Goal: Task Accomplishment & Management: Manage account settings

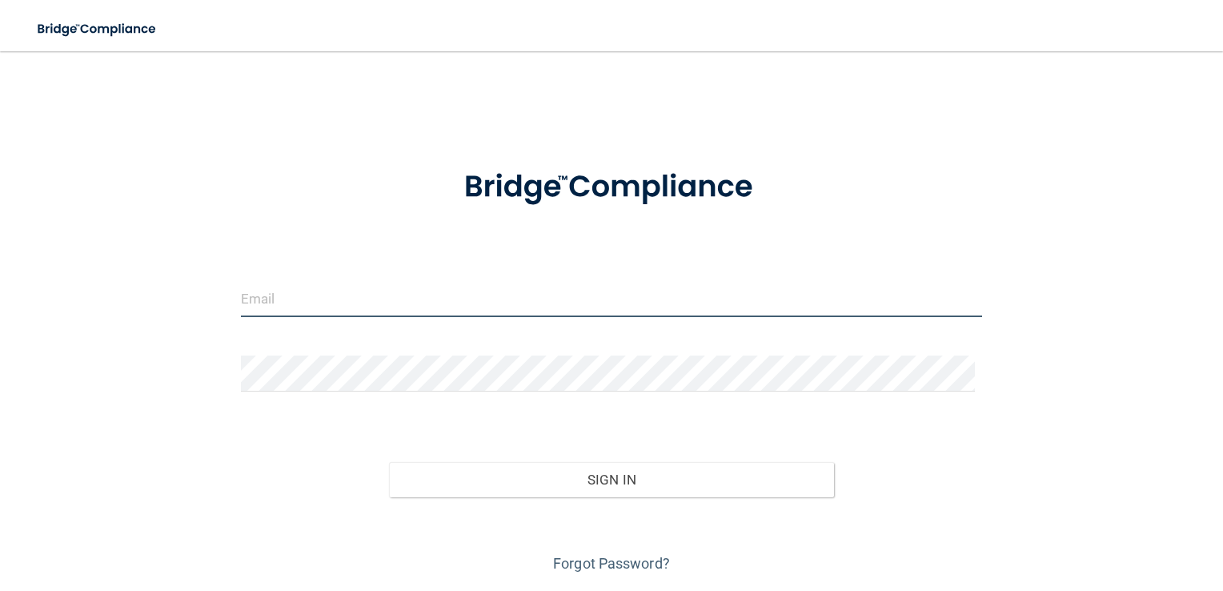
click at [501, 299] on input "email" at bounding box center [612, 299] width 742 height 36
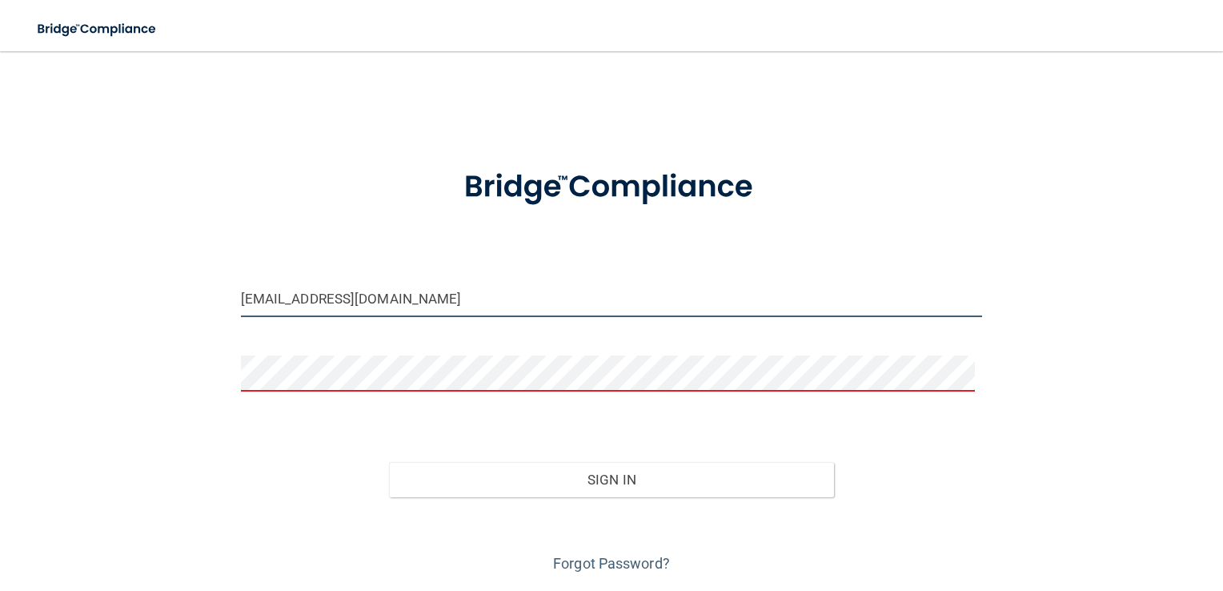
click at [450, 299] on input "[EMAIL_ADDRESS][DOMAIN_NAME]" at bounding box center [612, 299] width 742 height 36
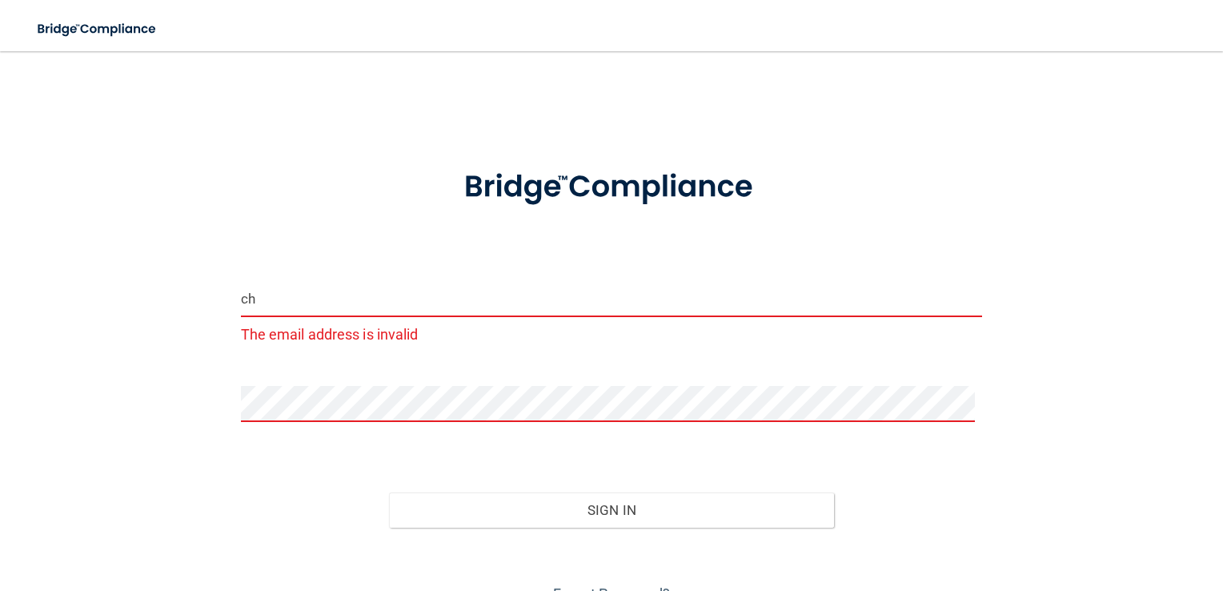
type input "c"
type input "[EMAIL_ADDRESS][DOMAIN_NAME]"
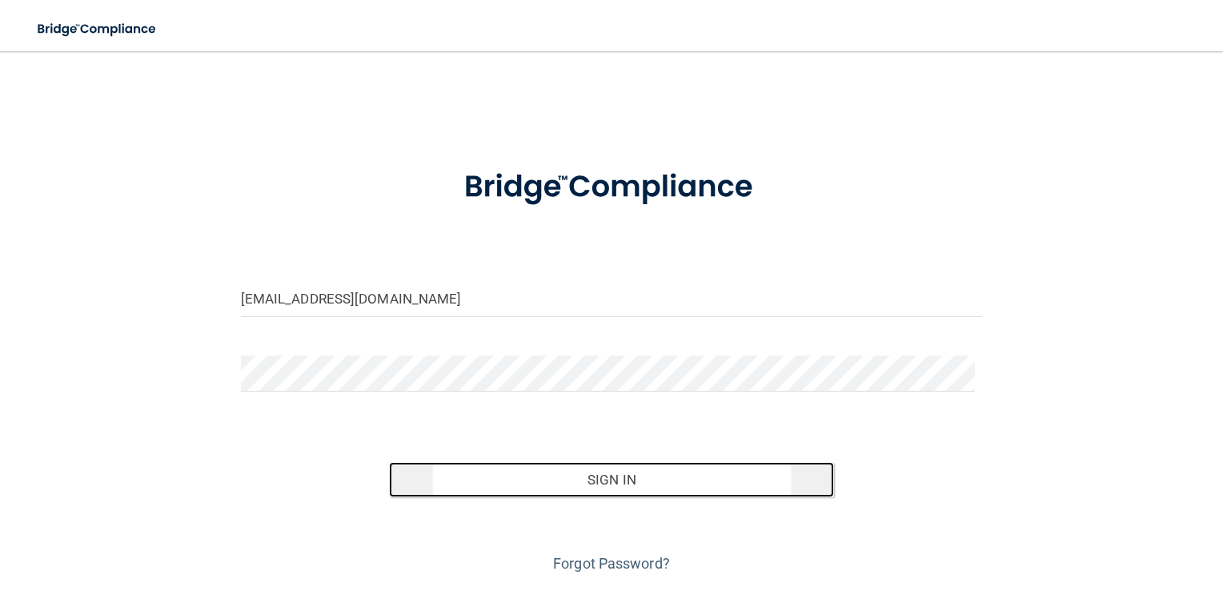
click at [605, 476] on button "Sign In" at bounding box center [611, 479] width 445 height 35
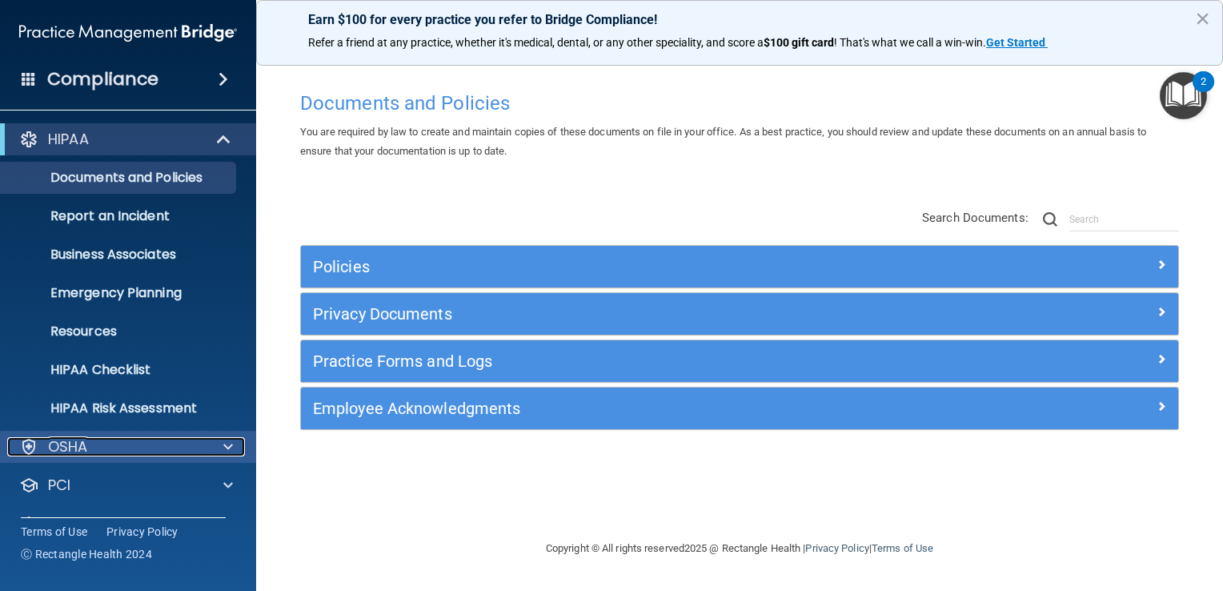
click at [226, 445] on span at bounding box center [228, 446] width 10 height 19
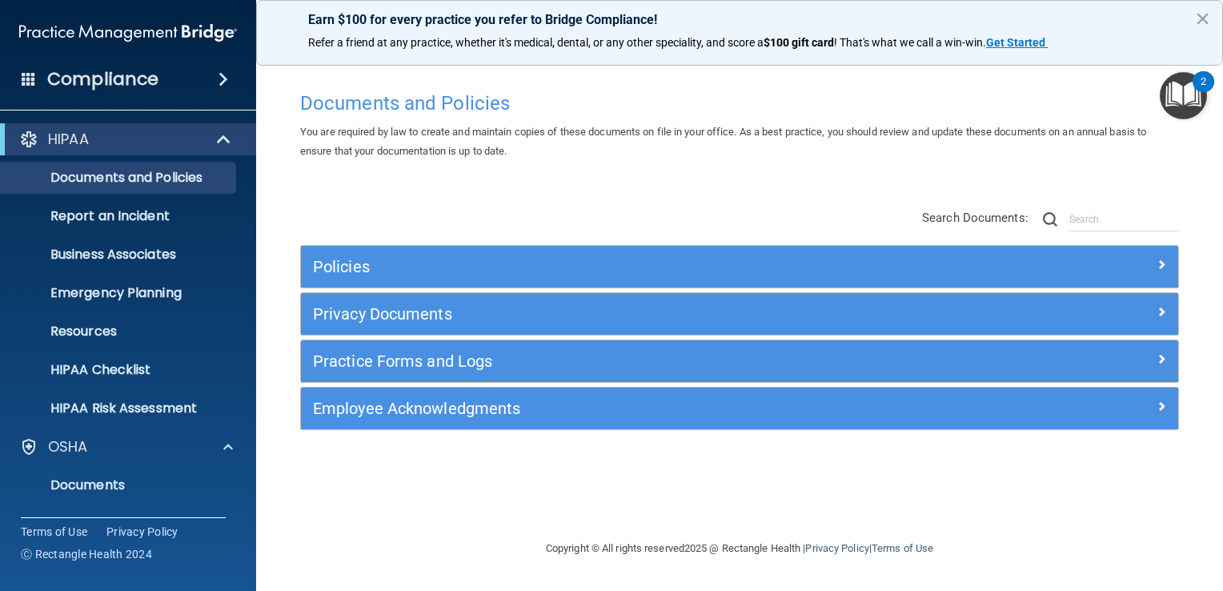
click at [314, 220] on div "Policies Select All (Unselect 0) Unselect All Print Selected (0) Acceptable Use…" at bounding box center [739, 320] width 903 height 255
click at [221, 74] on span at bounding box center [224, 79] width 10 height 19
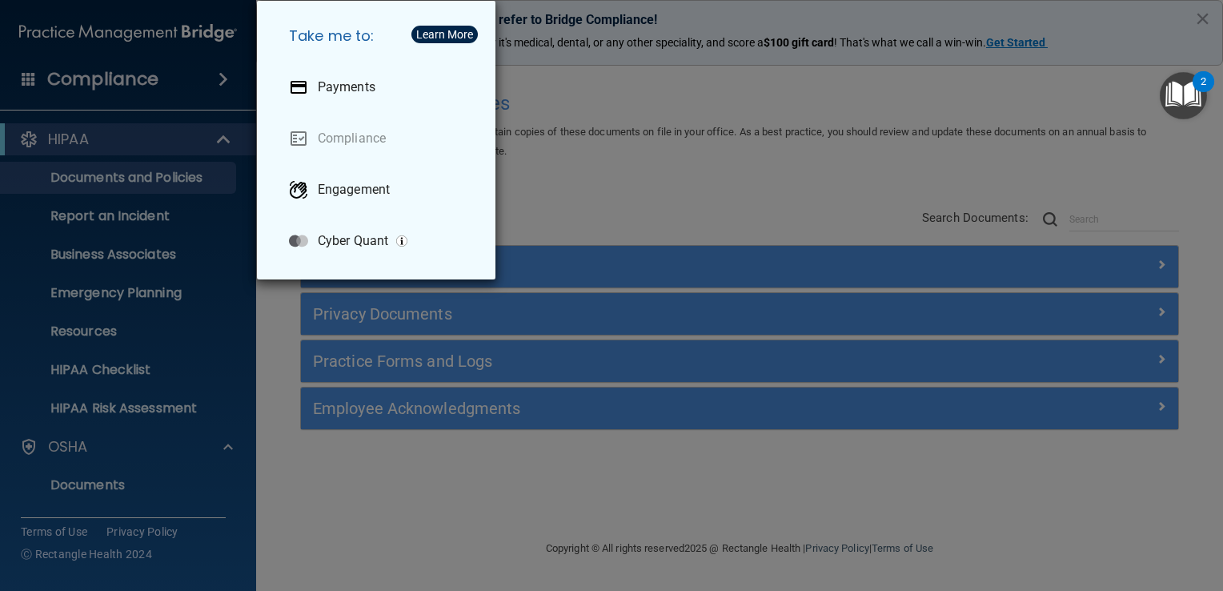
click at [291, 357] on div "Take me to: Payments Compliance Engagement Cyber Quant" at bounding box center [611, 295] width 1223 height 591
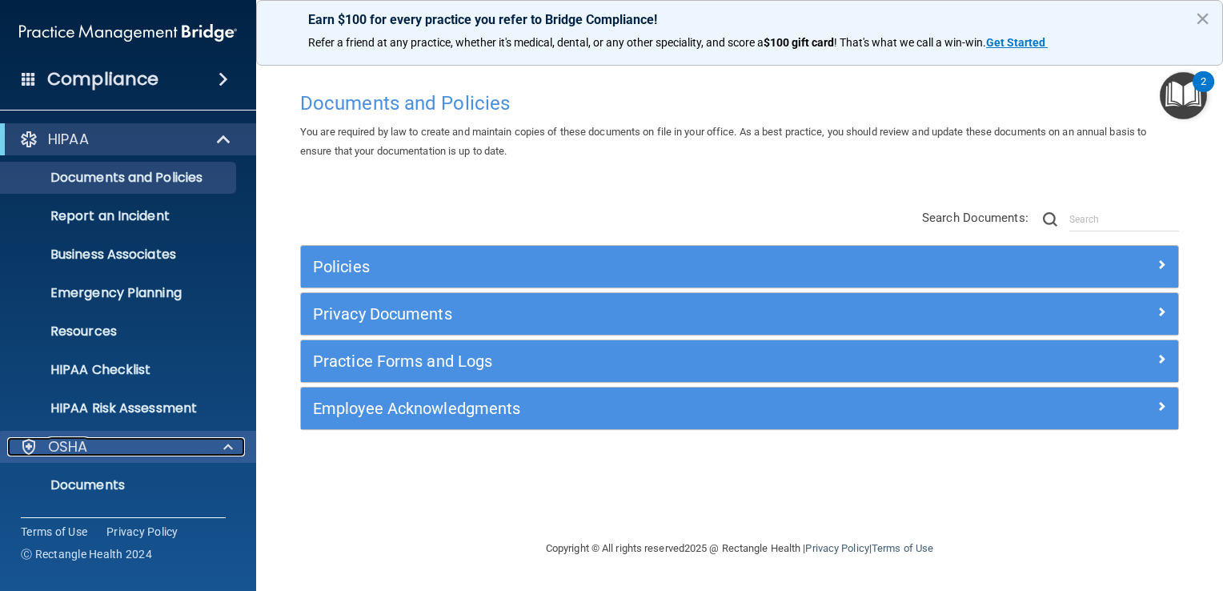
click at [143, 437] on div "OSHA" at bounding box center [106, 446] width 199 height 19
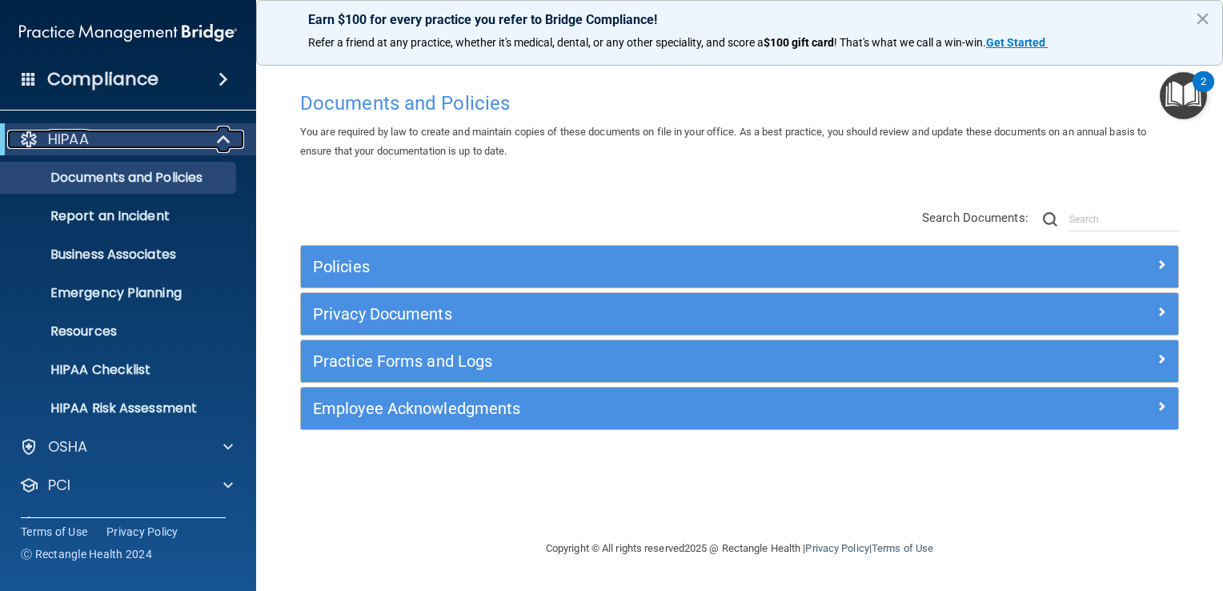
click at [221, 130] on span at bounding box center [226, 139] width 14 height 19
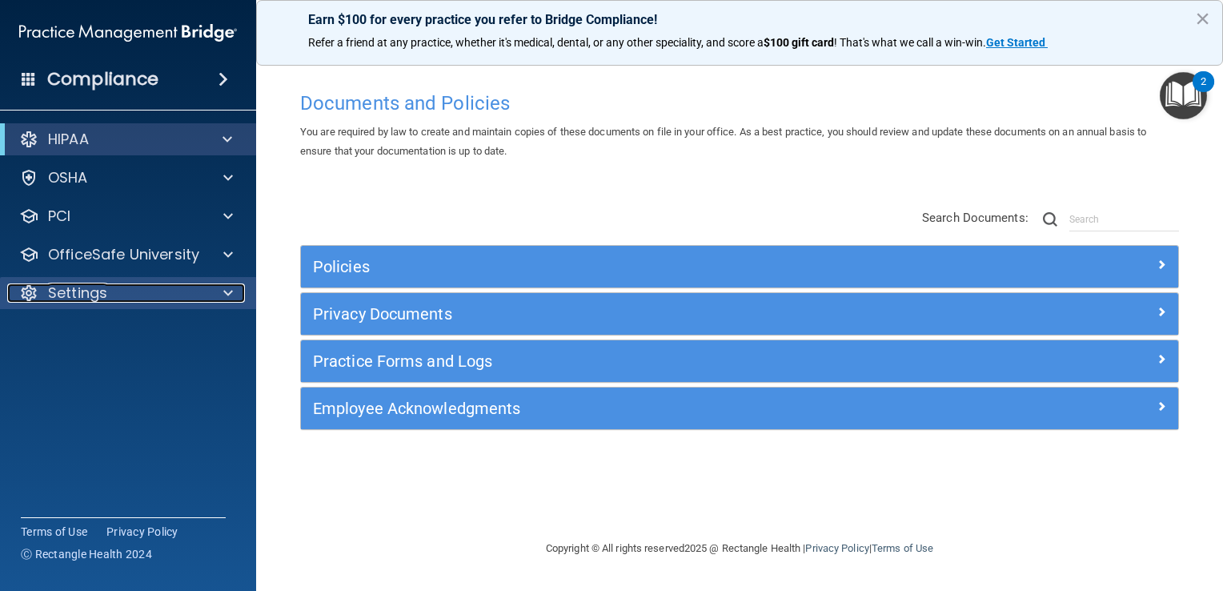
click at [224, 290] on span at bounding box center [228, 292] width 10 height 19
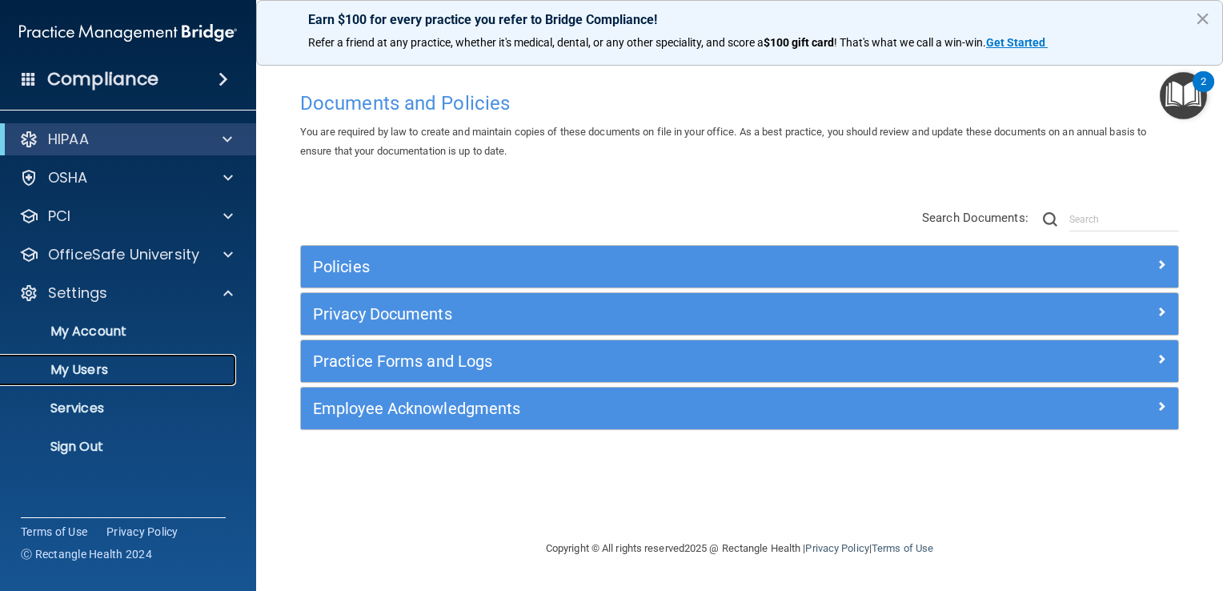
click at [65, 369] on p "My Users" at bounding box center [119, 370] width 219 height 16
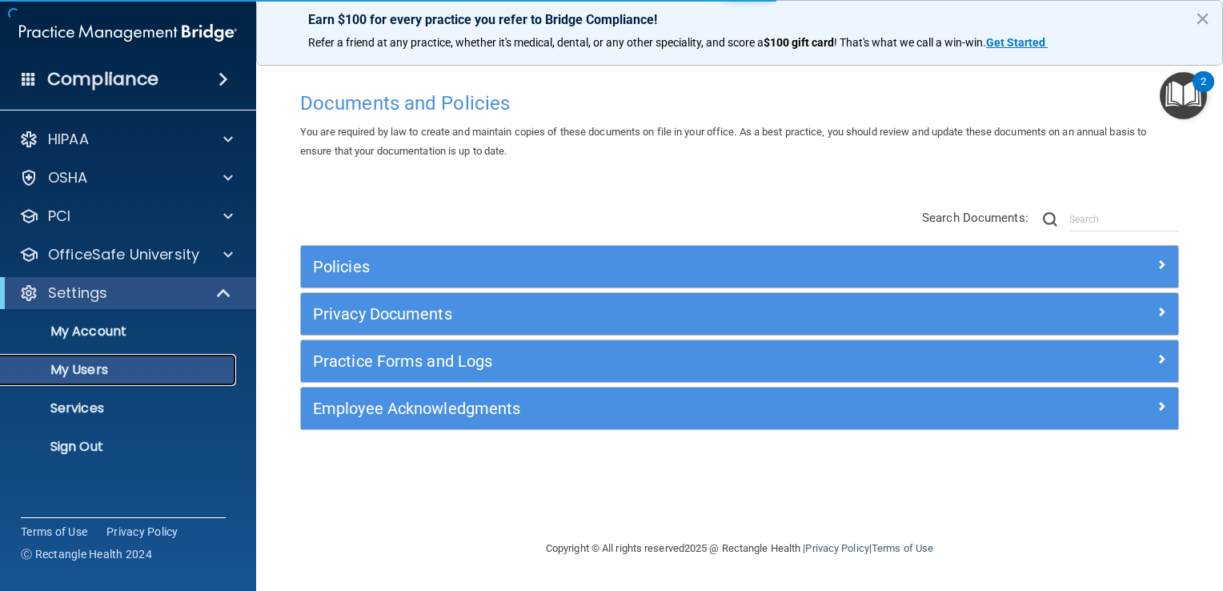
select select "20"
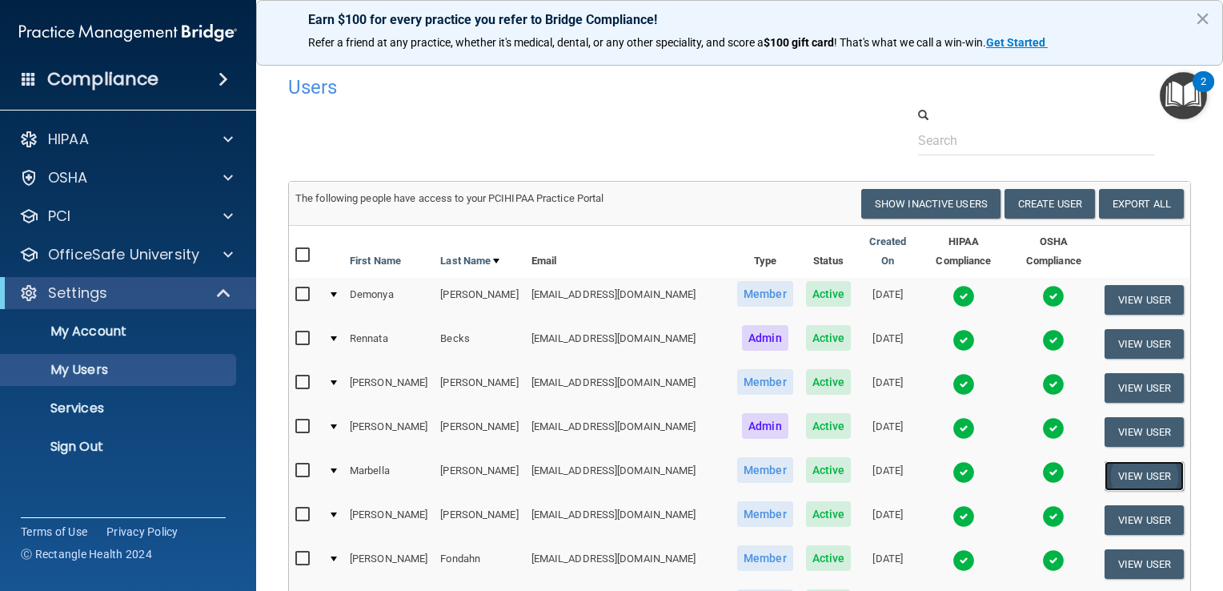
click at [1133, 462] on button "View User" at bounding box center [1144, 476] width 79 height 30
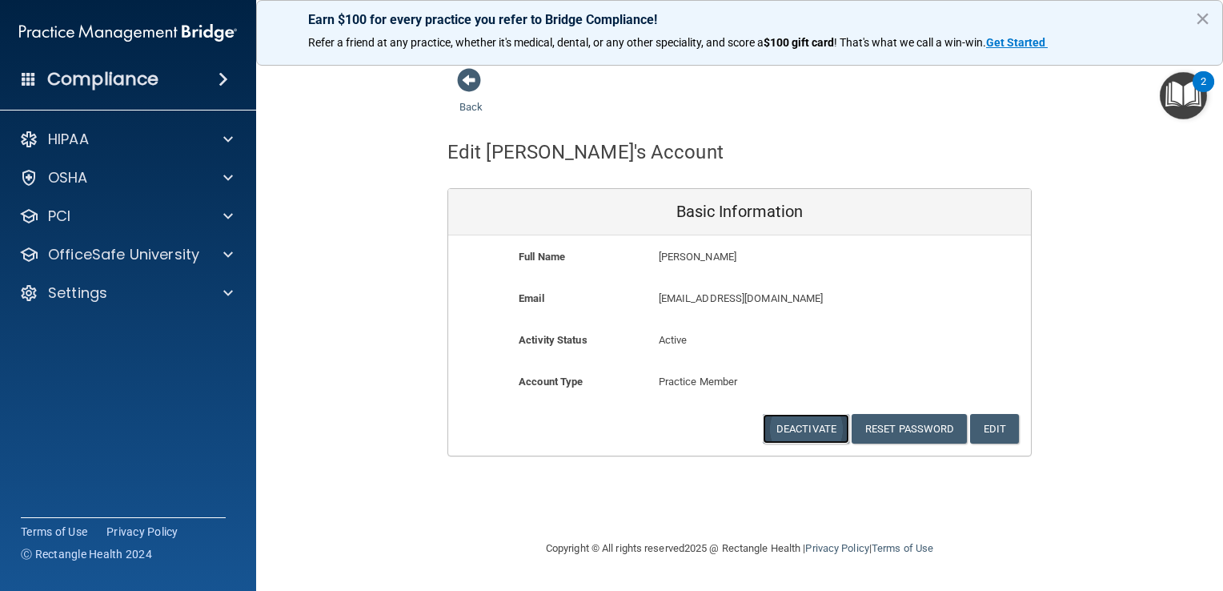
click at [801, 424] on button "Deactivate" at bounding box center [806, 429] width 86 height 30
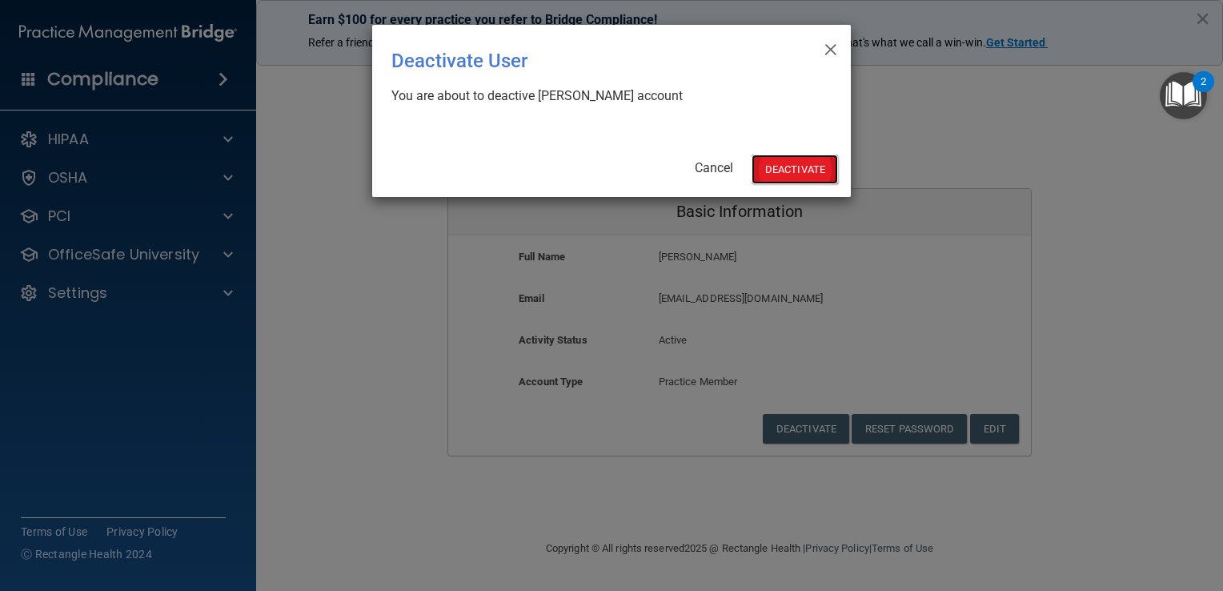
click at [806, 175] on button "Deactivate" at bounding box center [795, 170] width 86 height 30
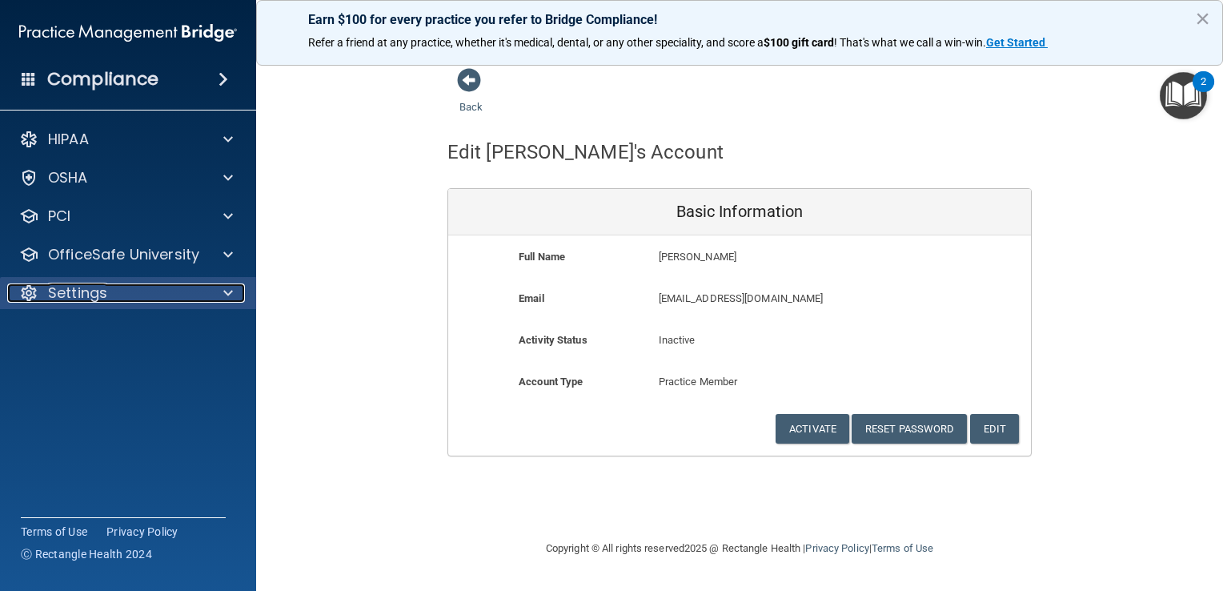
click at [177, 295] on div "Settings" at bounding box center [106, 292] width 199 height 19
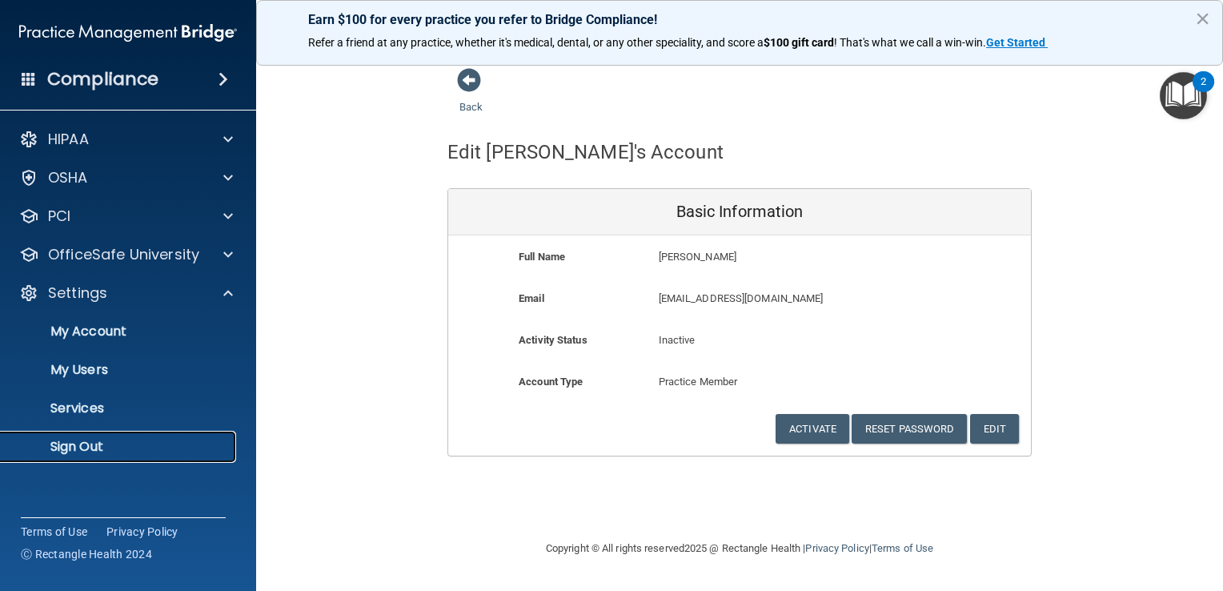
click at [68, 440] on p "Sign Out" at bounding box center [119, 447] width 219 height 16
